Goal: Task Accomplishment & Management: Manage account settings

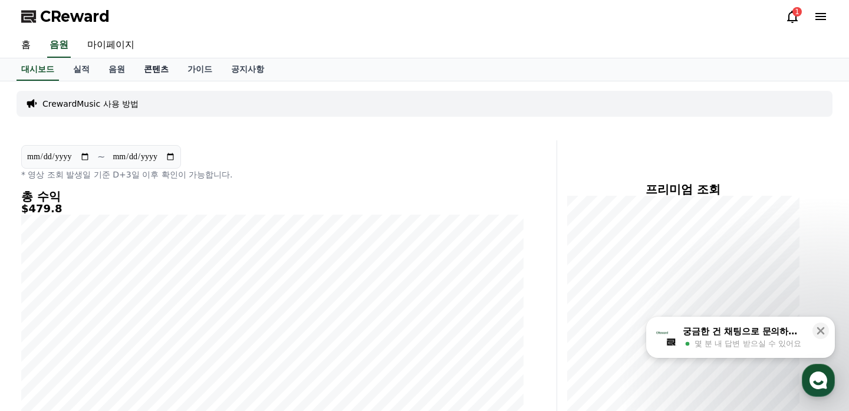
click at [156, 72] on link "콘텐츠" at bounding box center [156, 69] width 44 height 22
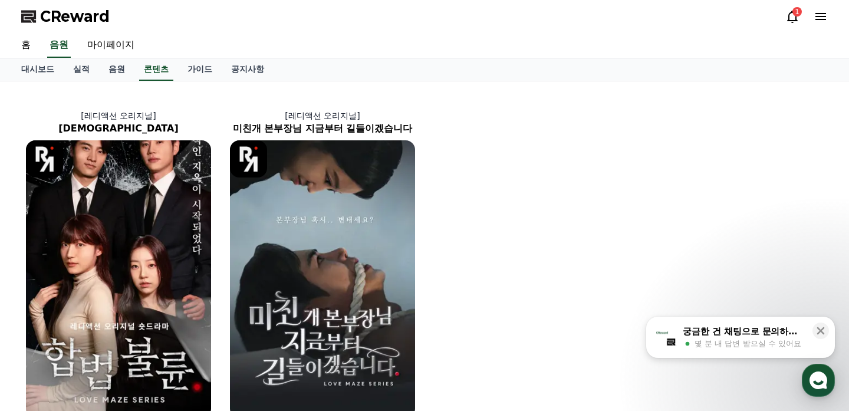
click at [791, 18] on icon at bounding box center [792, 16] width 14 height 14
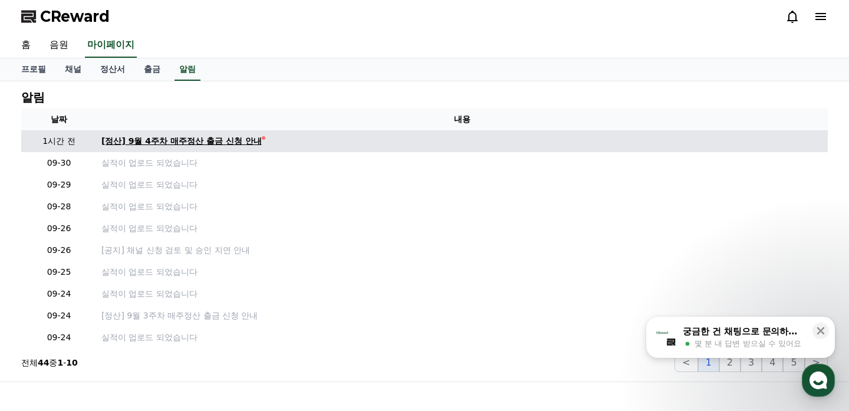
click at [129, 147] on div "[정산] 9월 4주차 매주정산 출금 신청 안내" at bounding box center [181, 141] width 160 height 12
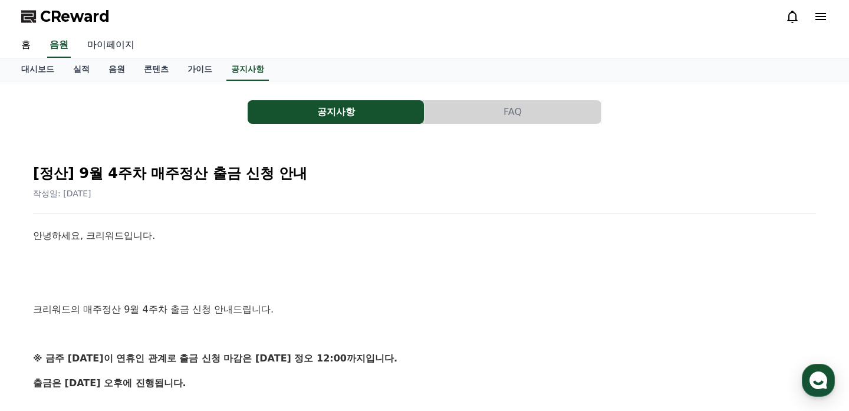
click at [100, 51] on link "마이페이지" at bounding box center [111, 45] width 66 height 25
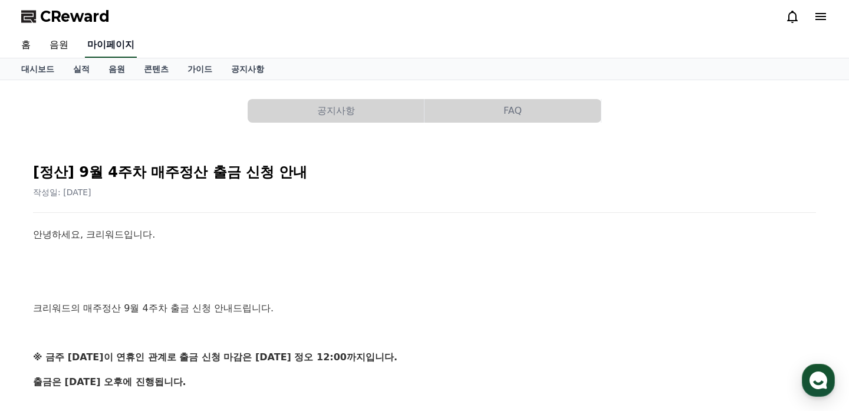
select select "**********"
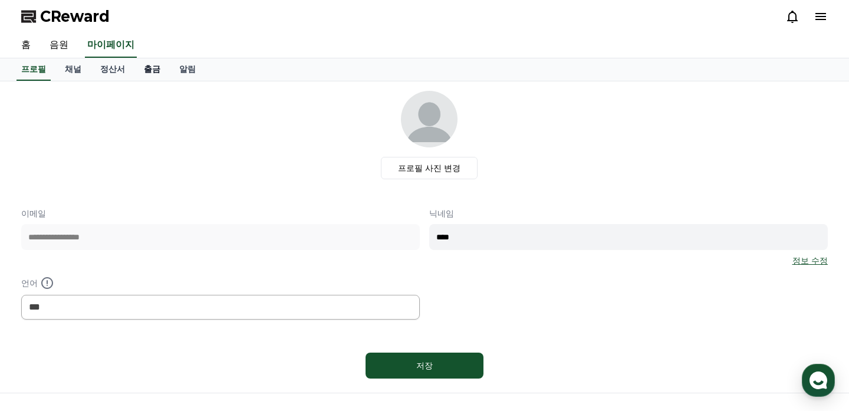
click at [134, 65] on link "출금" at bounding box center [151, 69] width 35 height 22
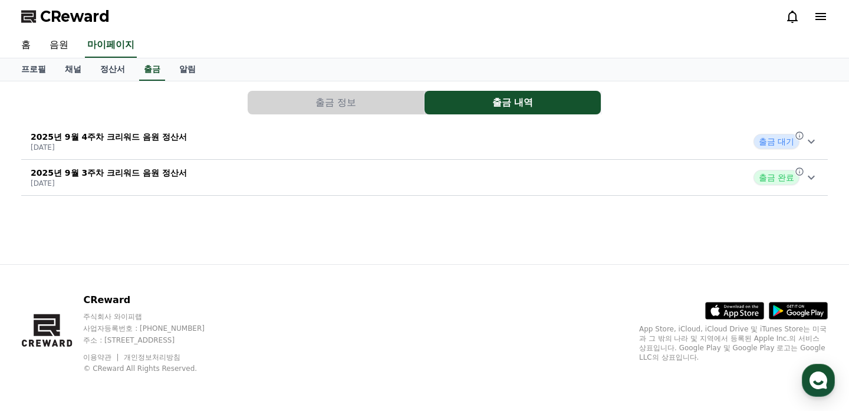
click at [305, 144] on div "2025년 9월 4주차 크리워드 음원 정산서 [DATE] 출금 대기" at bounding box center [424, 141] width 806 height 31
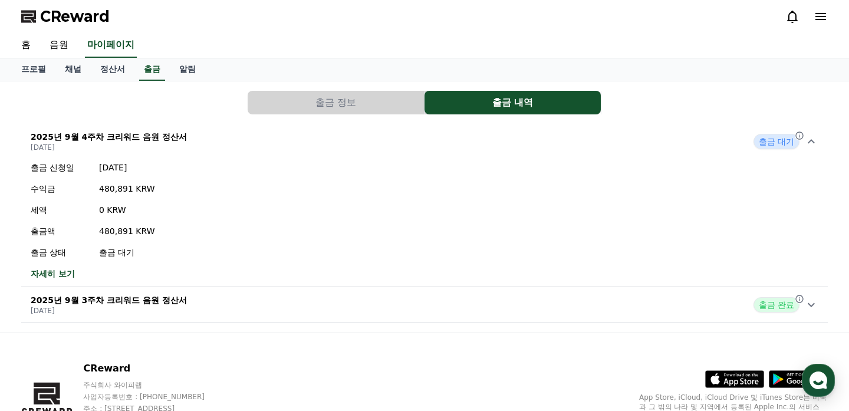
click at [372, 92] on button "출금 정보" at bounding box center [336, 103] width 176 height 24
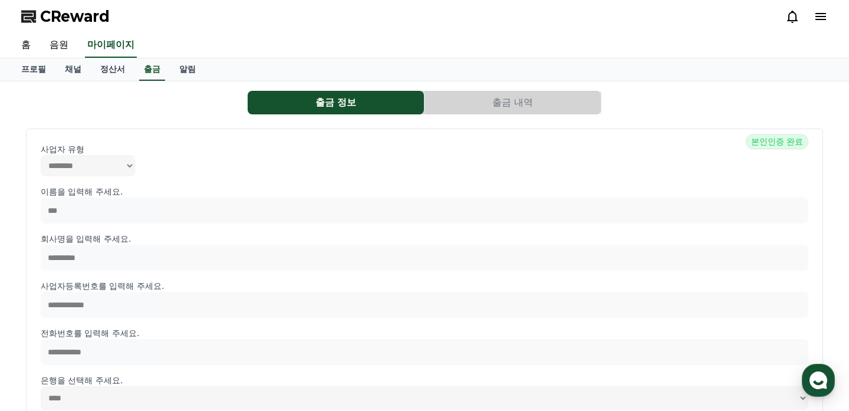
click at [501, 103] on button "출금 내역" at bounding box center [512, 103] width 176 height 24
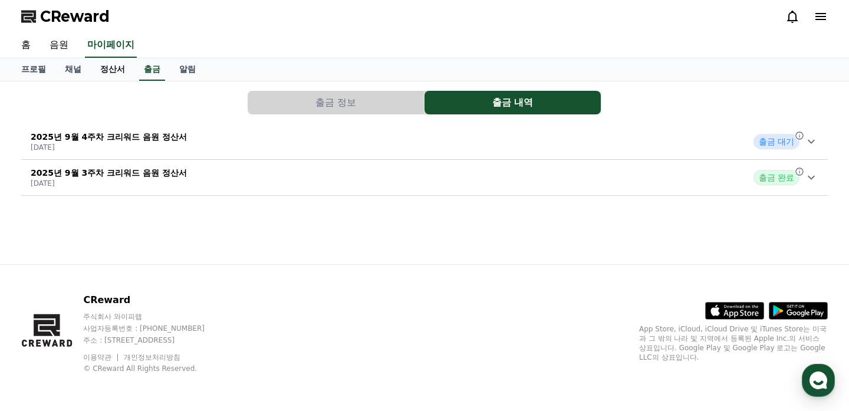
click at [99, 71] on link "정산서" at bounding box center [113, 69] width 44 height 22
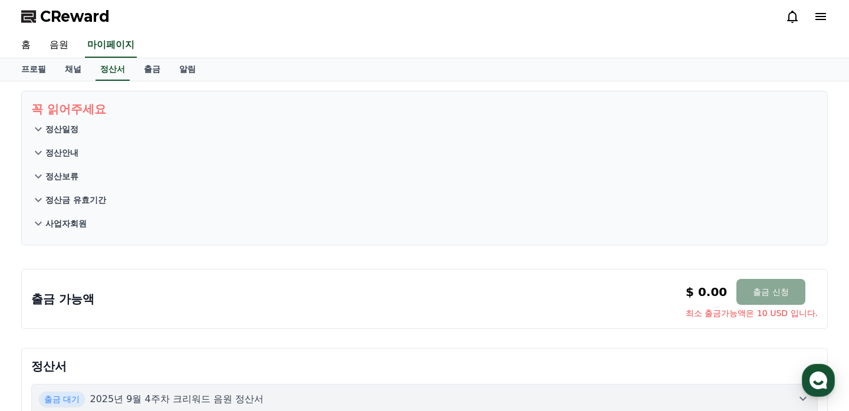
click at [93, 124] on button "정산일정" at bounding box center [424, 129] width 786 height 24
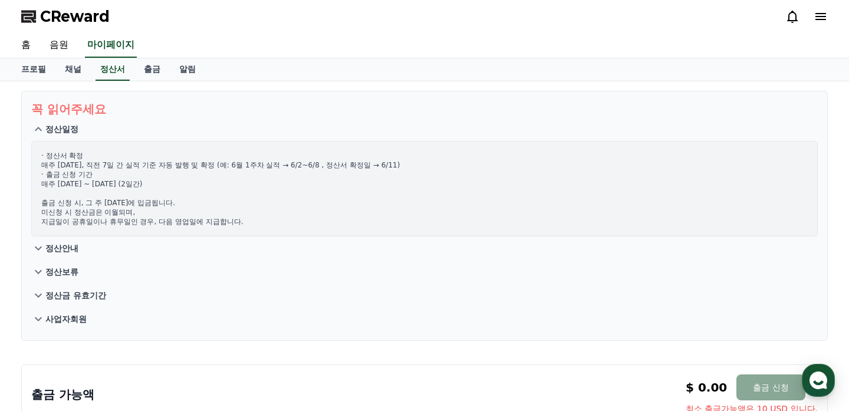
click at [87, 249] on button "정산안내" at bounding box center [424, 248] width 786 height 24
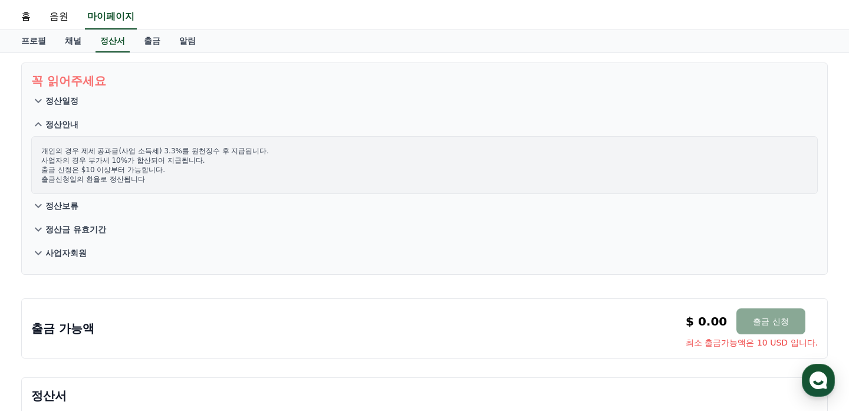
scroll to position [25, 0]
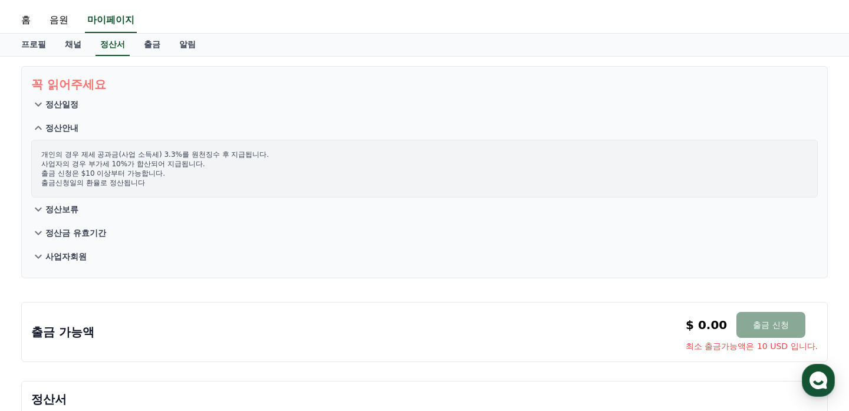
click at [100, 219] on button "정산보류" at bounding box center [424, 209] width 786 height 24
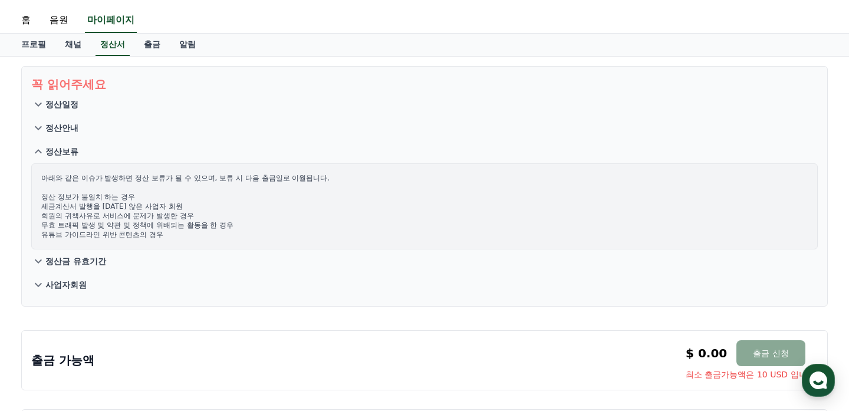
click at [113, 253] on button "정산금 유효기간" at bounding box center [424, 261] width 786 height 24
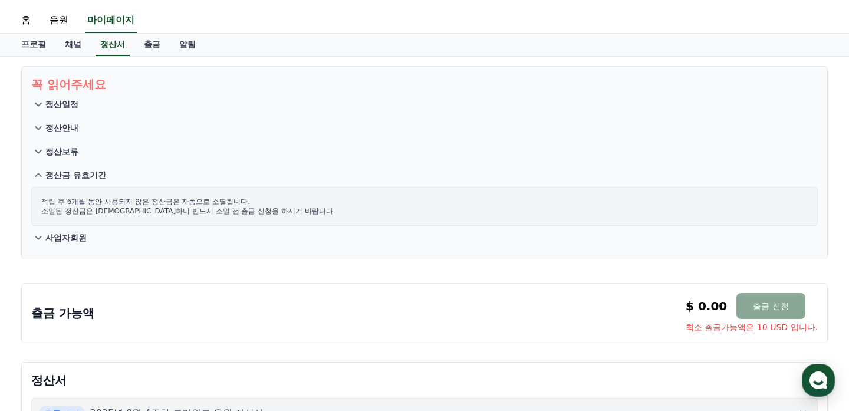
click at [117, 241] on button "사업자회원" at bounding box center [424, 238] width 786 height 24
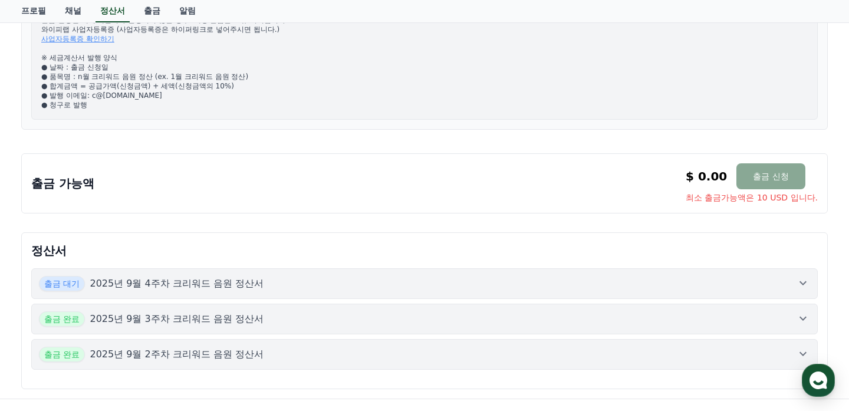
scroll to position [337, 0]
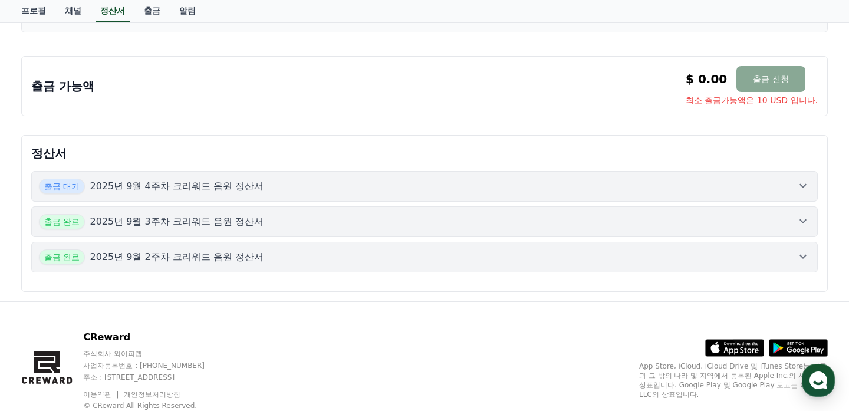
click at [191, 196] on button "출금 대기 2025년 9월 4주차 크리워드 음원 정산서" at bounding box center [424, 186] width 786 height 31
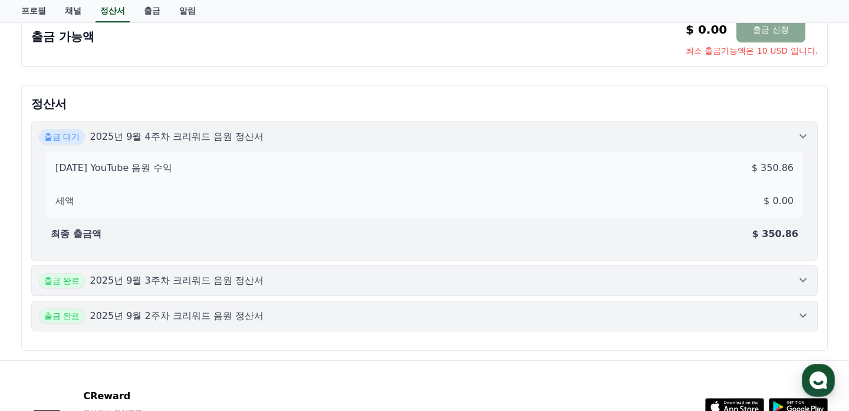
scroll to position [447, 0]
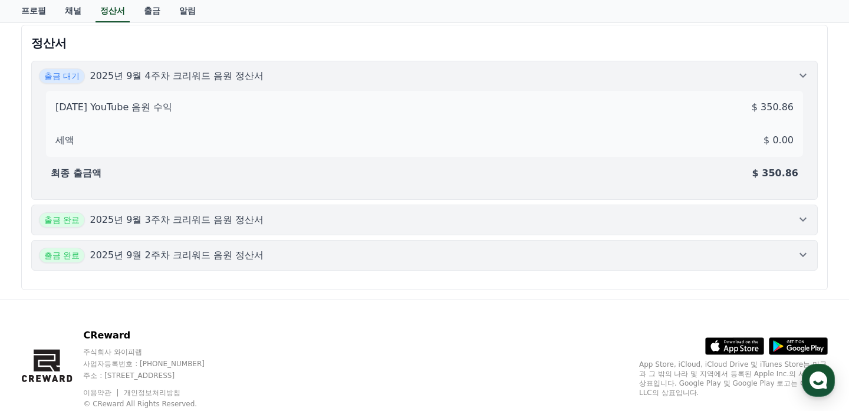
drag, startPoint x: 193, startPoint y: 105, endPoint x: 61, endPoint y: 105, distance: 131.4
click at [61, 105] on div "[DATE] YouTube 음원 수익 $ 350.86" at bounding box center [424, 107] width 747 height 24
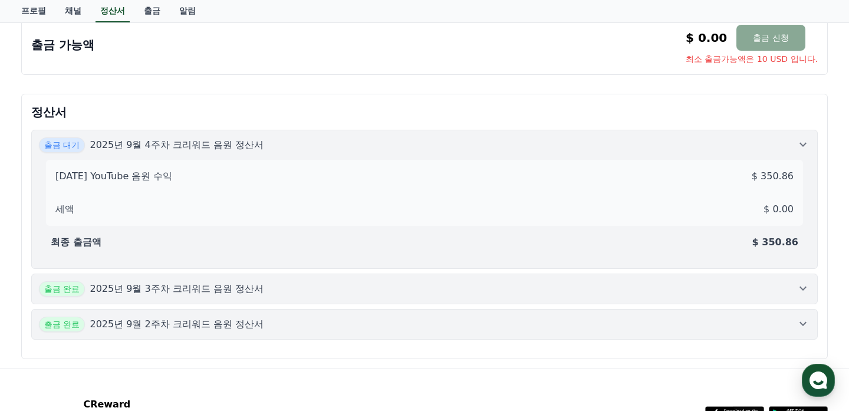
scroll to position [374, 0]
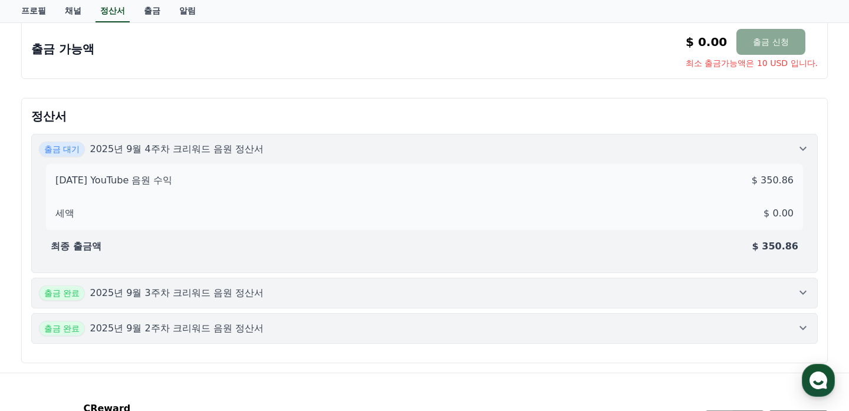
click at [61, 105] on div "정산서 출금 대기 2025년 9월 4주차 크리워드 음원 정산서 [DATE] YouTube 음원 수익 $ 350.86 세액 $ 0.00 최종 출…" at bounding box center [424, 230] width 806 height 265
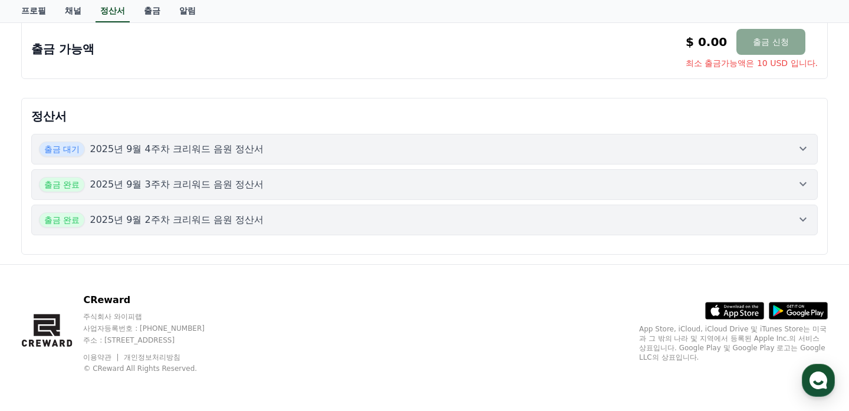
click at [128, 142] on p "2025년 9월 4주차 크리워드 음원 정산서" at bounding box center [177, 149] width 174 height 14
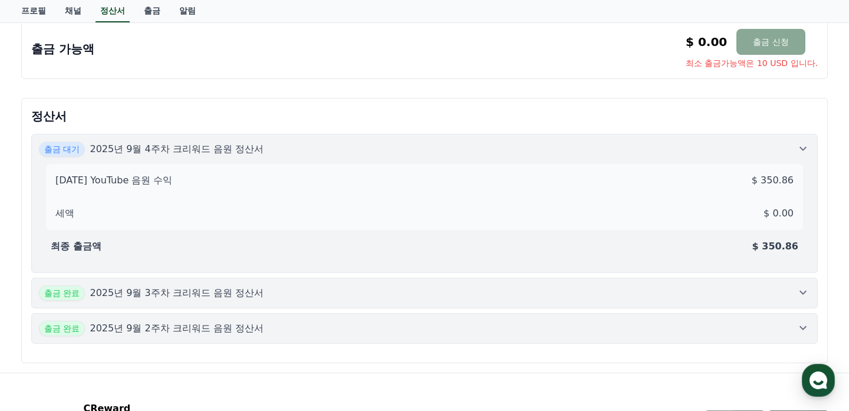
scroll to position [311, 0]
